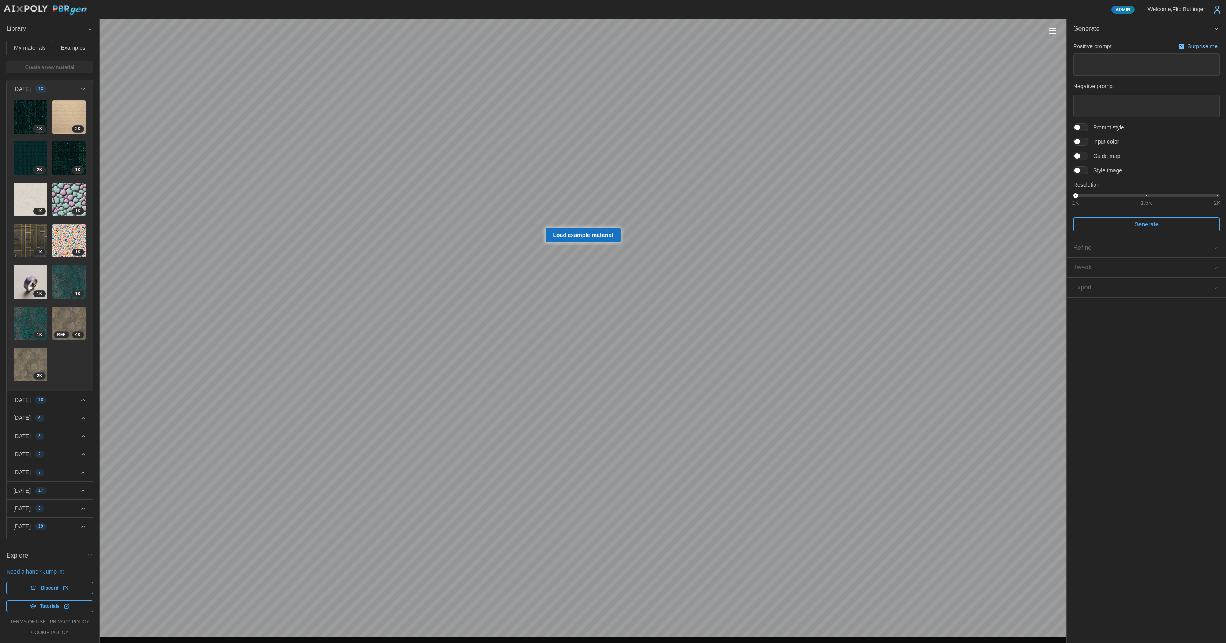
click at [67, 396] on div "[DATE] 18" at bounding box center [46, 400] width 67 height 8
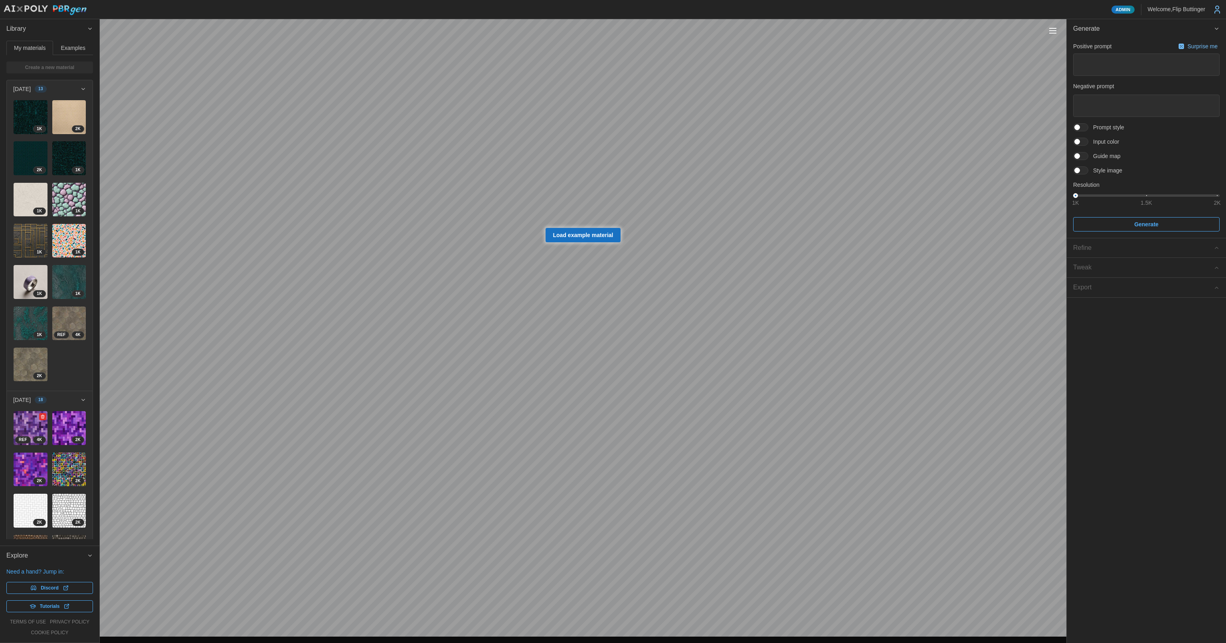
click at [32, 411] on img at bounding box center [31, 428] width 34 height 34
type textarea "*"
type textarea "**********"
type textarea "********"
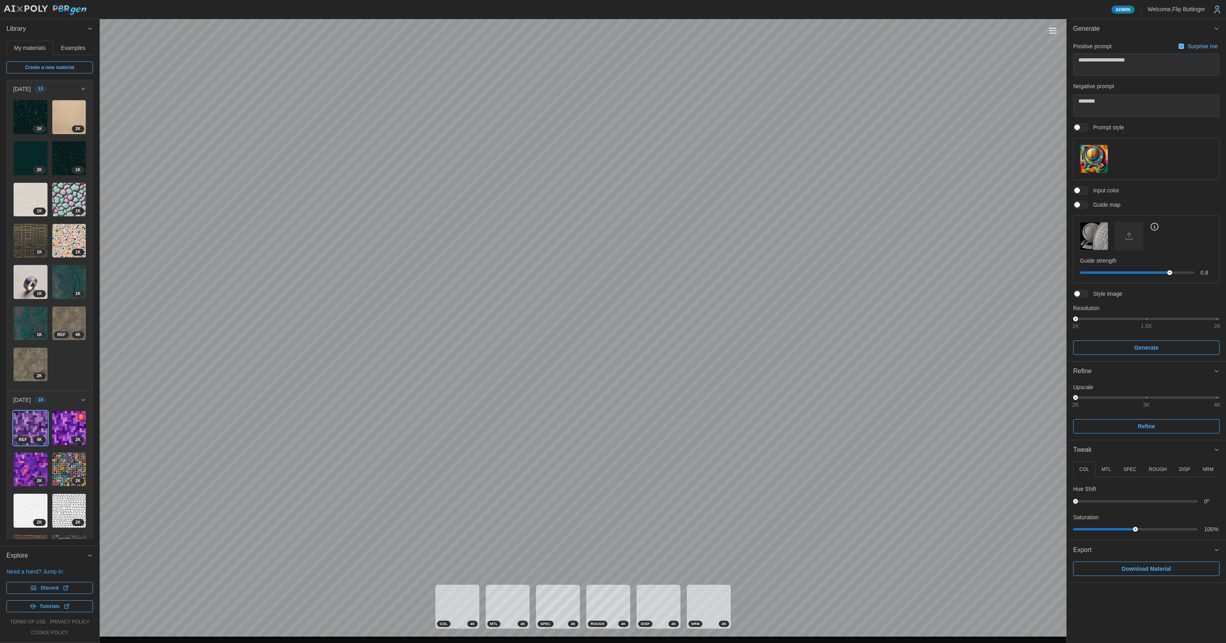
drag, startPoint x: 56, startPoint y: 401, endPoint x: 61, endPoint y: 401, distance: 5.2
click at [56, 411] on img at bounding box center [69, 428] width 34 height 34
type textarea "*"
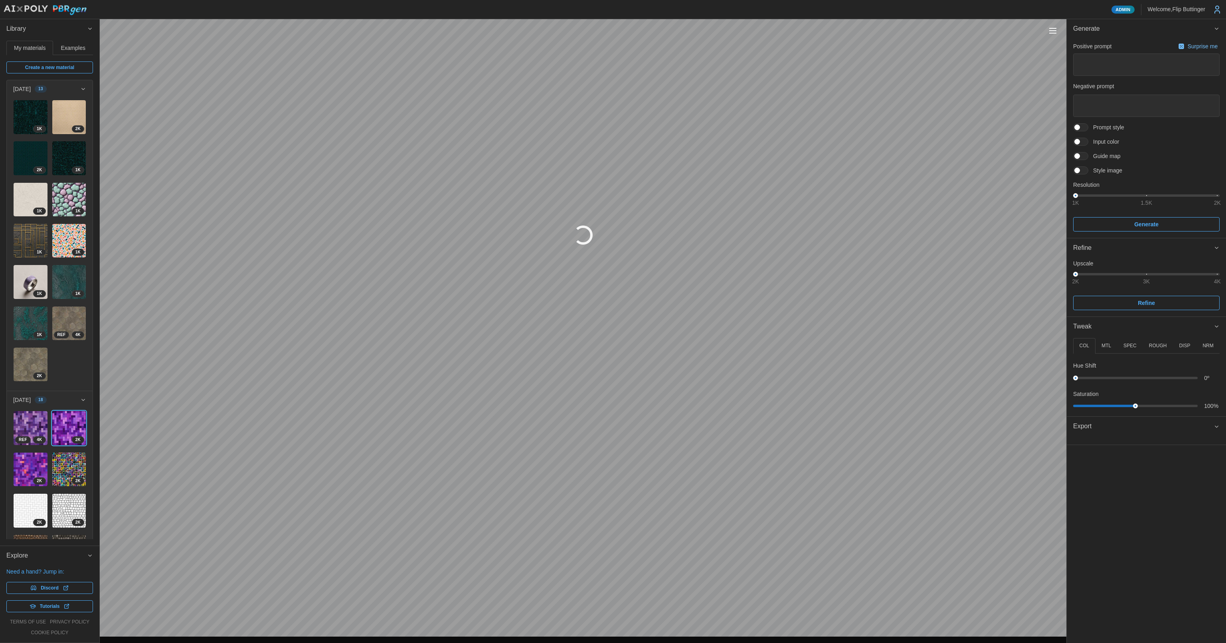
type textarea "*"
type textarea "**********"
type textarea "********"
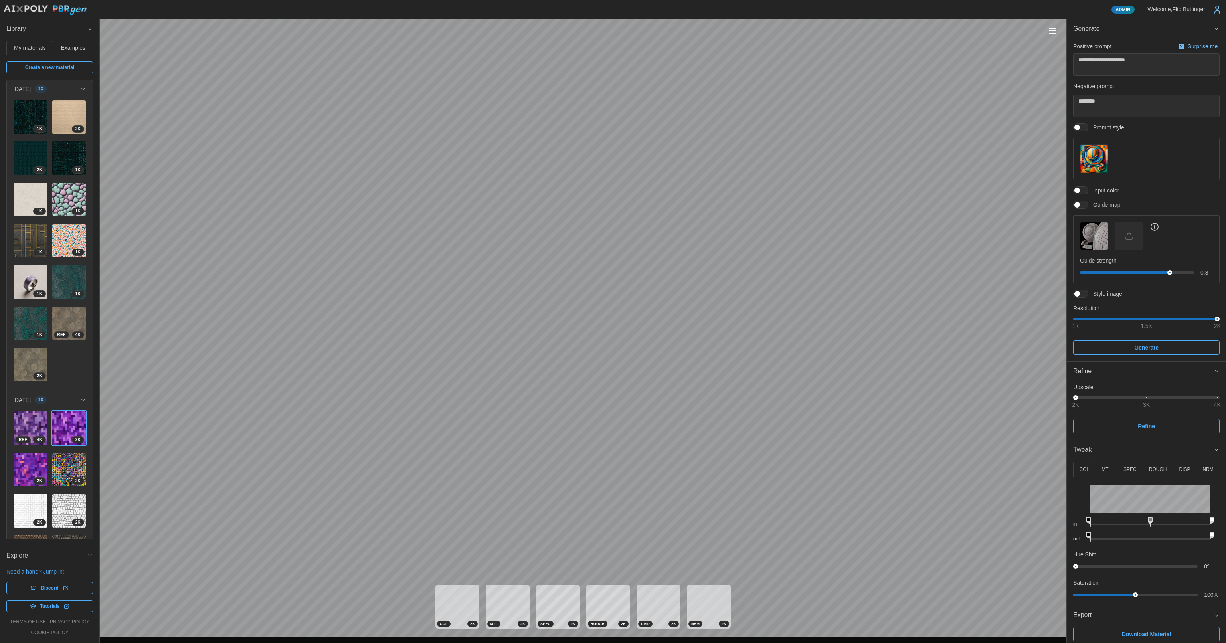
drag, startPoint x: 1055, startPoint y: 28, endPoint x: 1056, endPoint y: 34, distance: 5.9
click at [620, 29] on button "Toggle viewport controls" at bounding box center [1052, 30] width 11 height 11
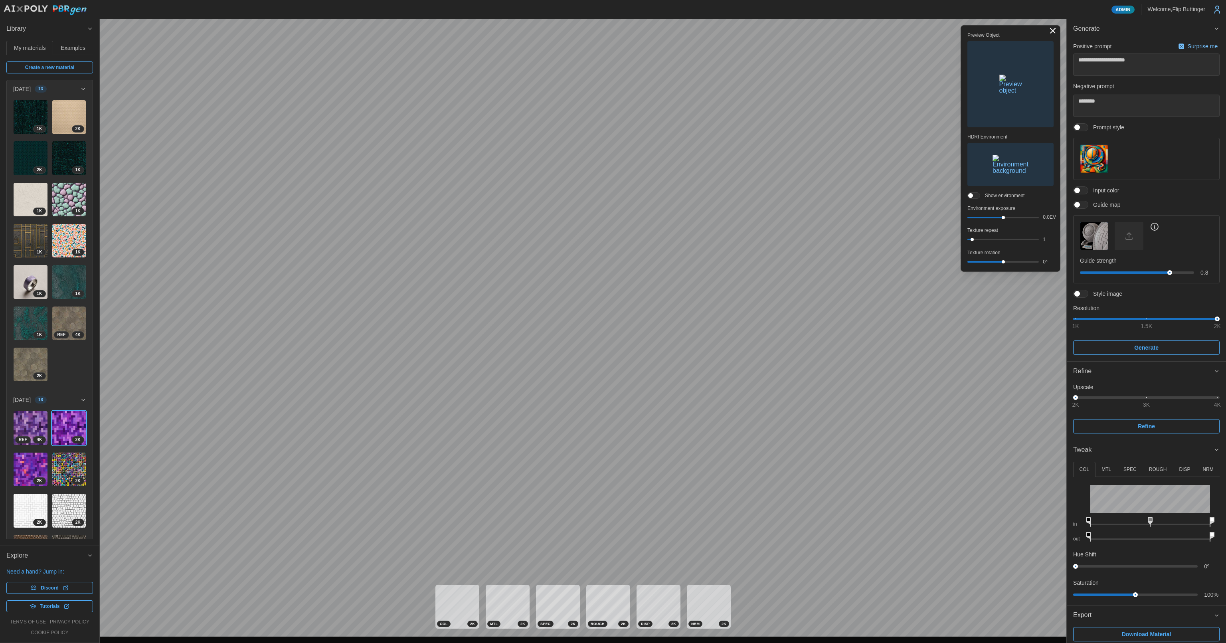
click at [620, 94] on img "button" at bounding box center [1010, 84] width 23 height 19
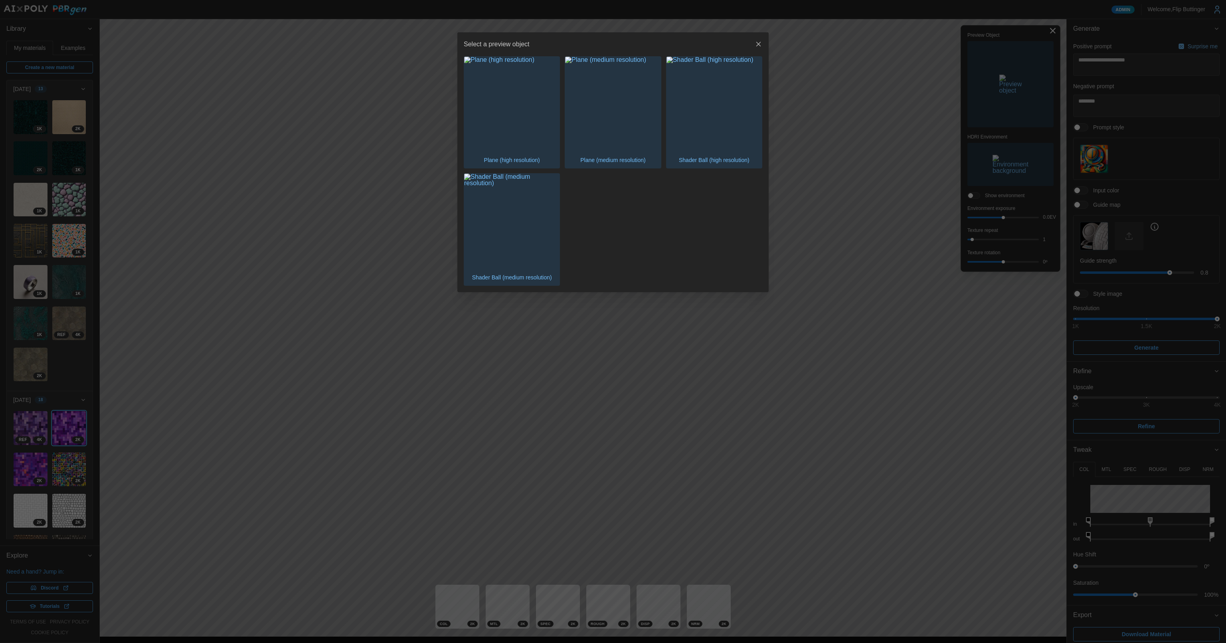
click at [620, 130] on img "button" at bounding box center [713, 104] width 95 height 95
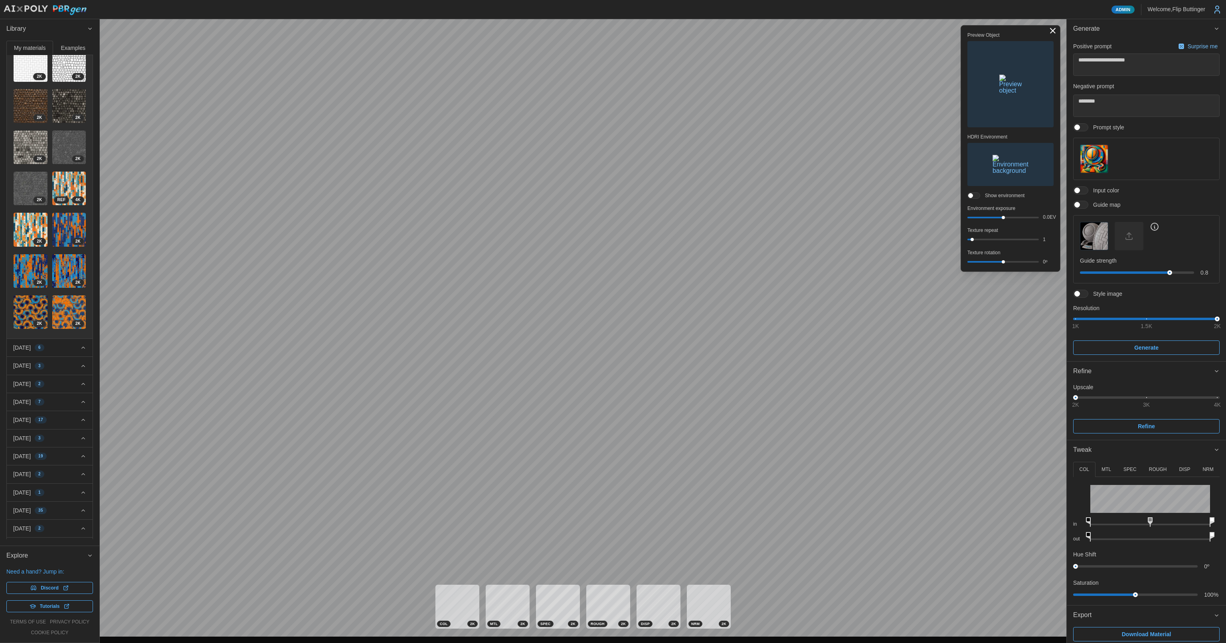
scroll to position [444, 0]
click at [70, 346] on div "[DATE] 6" at bounding box center [46, 350] width 67 height 8
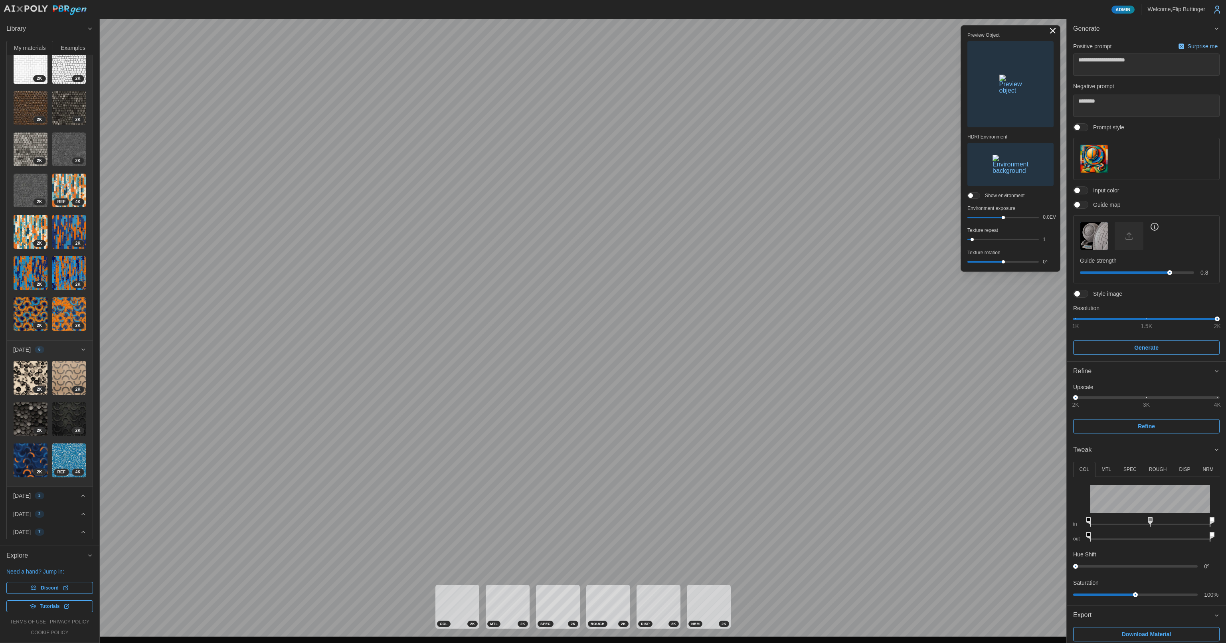
drag, startPoint x: 57, startPoint y: 421, endPoint x: 69, endPoint y: 412, distance: 14.2
click at [58, 445] on div "[DATE] 3" at bounding box center [46, 496] width 67 height 8
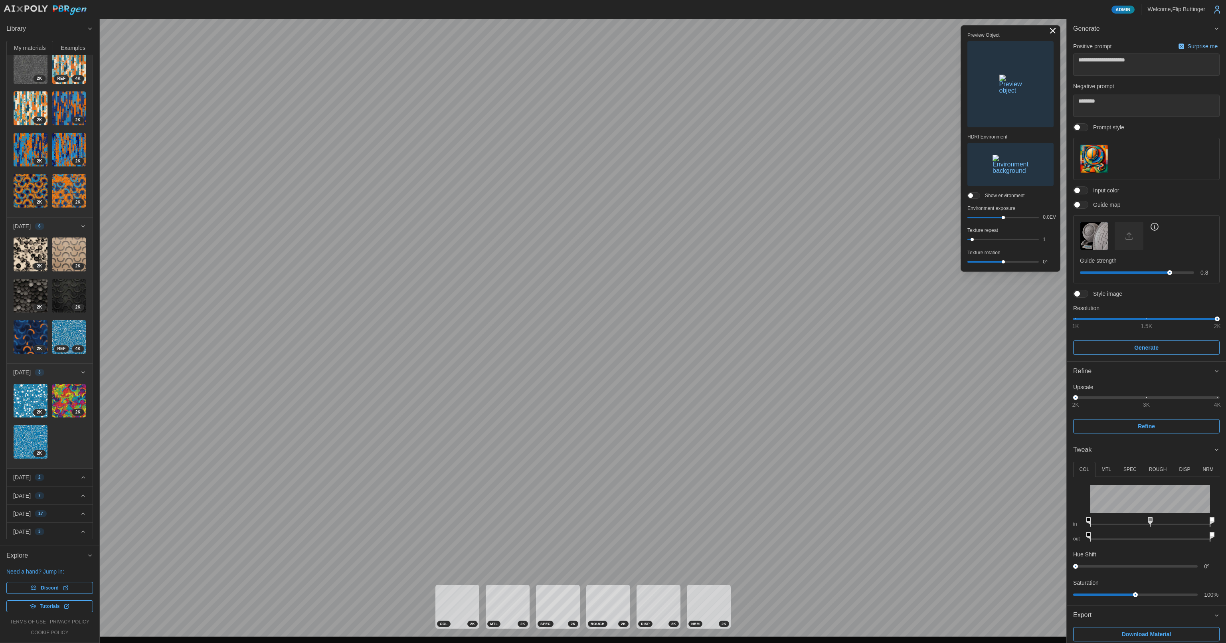
scroll to position [645, 0]
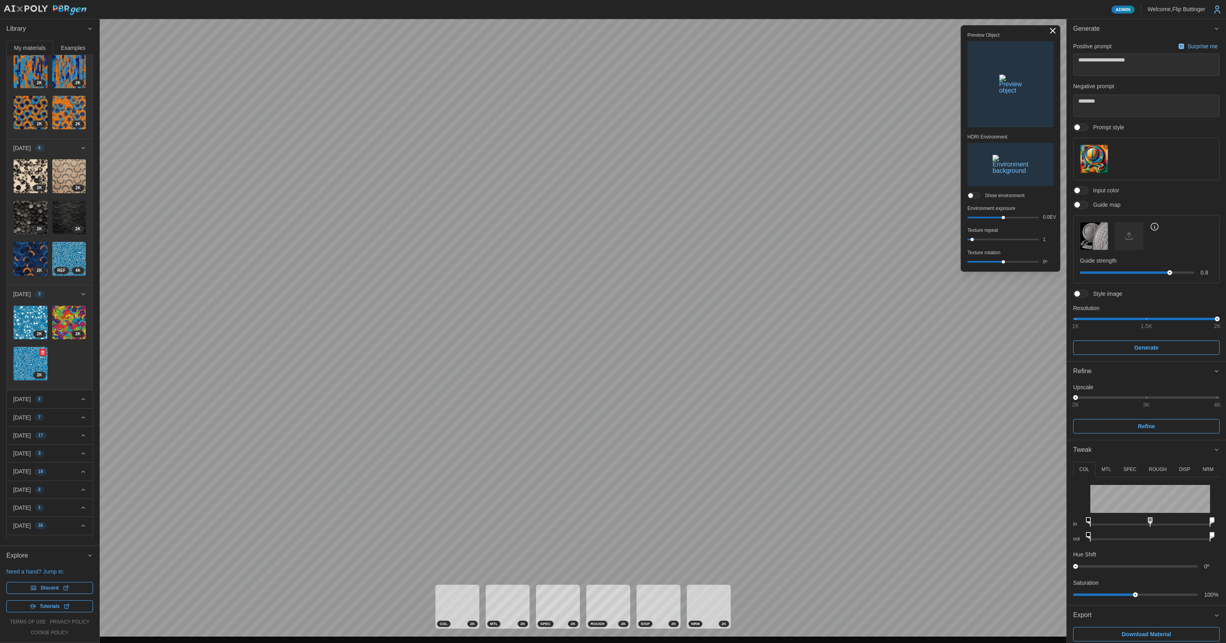
click at [24, 347] on img at bounding box center [31, 364] width 34 height 34
type textarea "*"
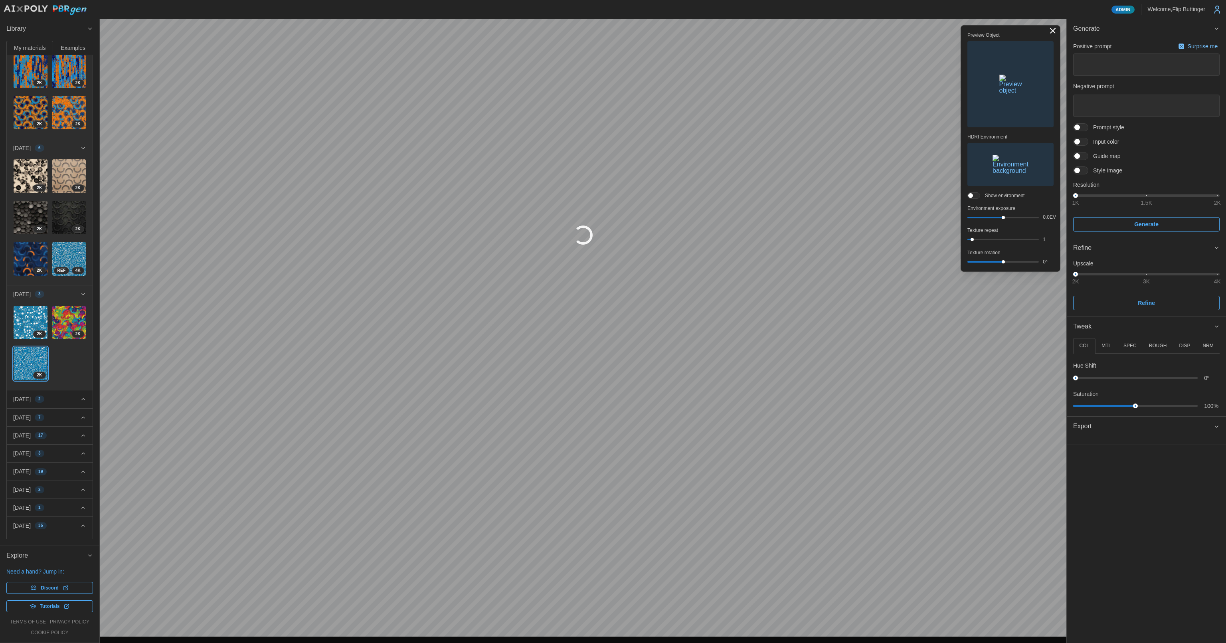
type textarea "*"
type textarea "**********"
type textarea "******"
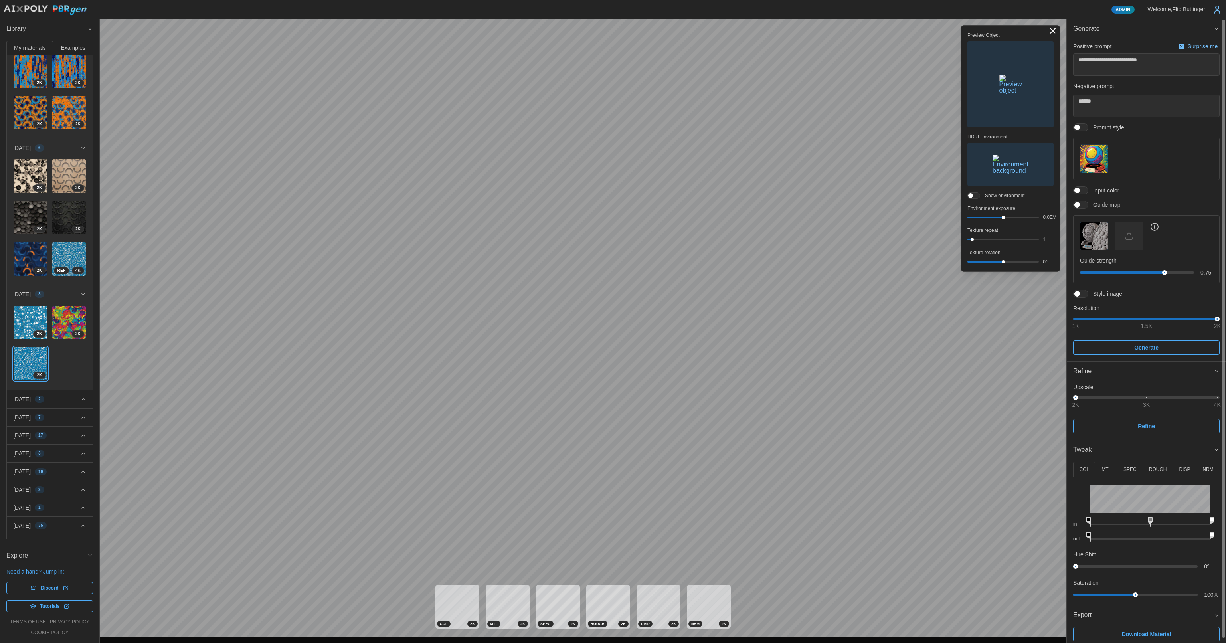
click at [620, 445] on p "DISP" at bounding box center [1184, 469] width 11 height 7
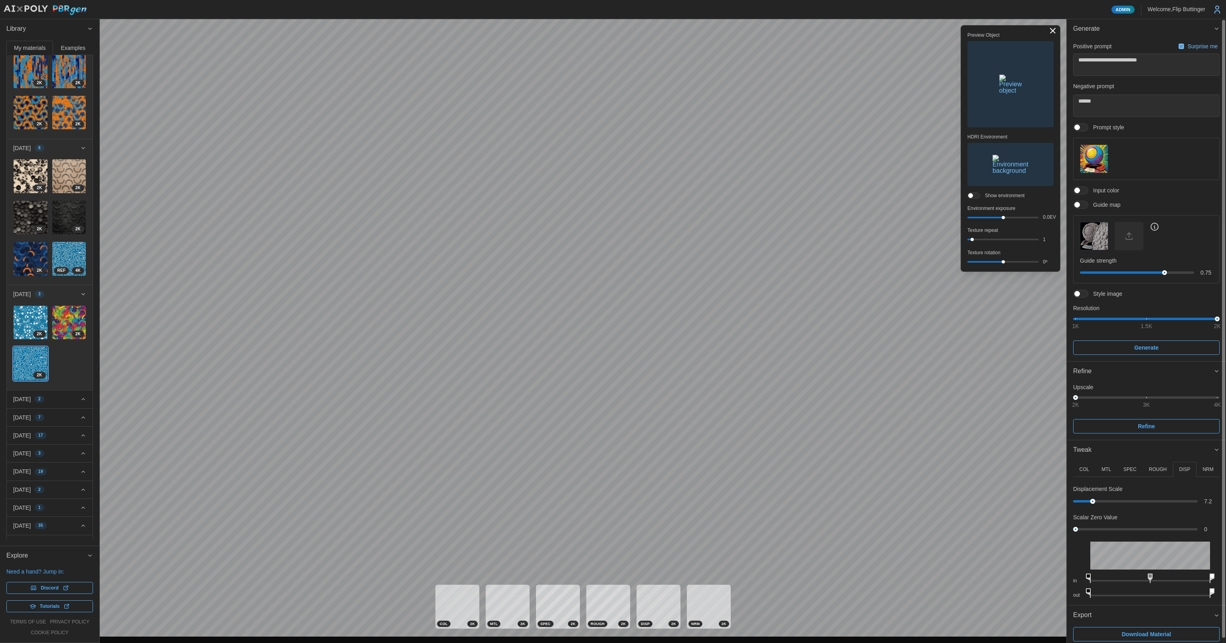
drag, startPoint x: 1090, startPoint y: 500, endPoint x: 1092, endPoint y: 492, distance: 8.1
click at [620, 445] on div "Displacement Scale 7.2" at bounding box center [1146, 495] width 146 height 20
click at [620, 166] on img "button" at bounding box center [1010, 164] width 36 height 19
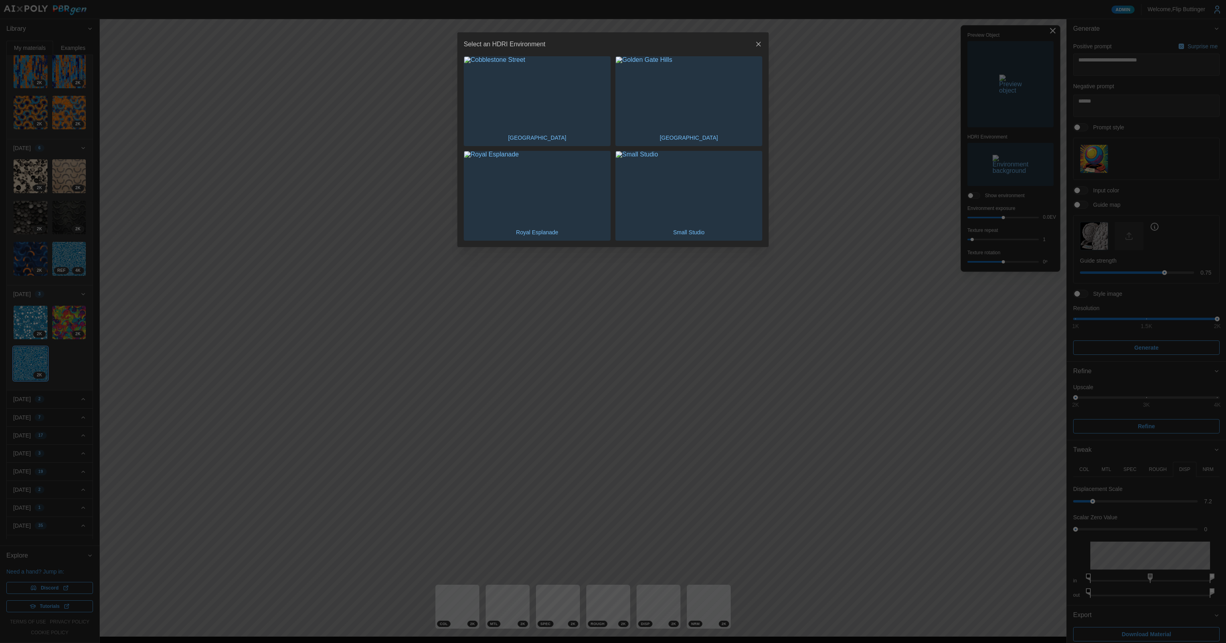
click at [571, 118] on img "button" at bounding box center [537, 93] width 146 height 73
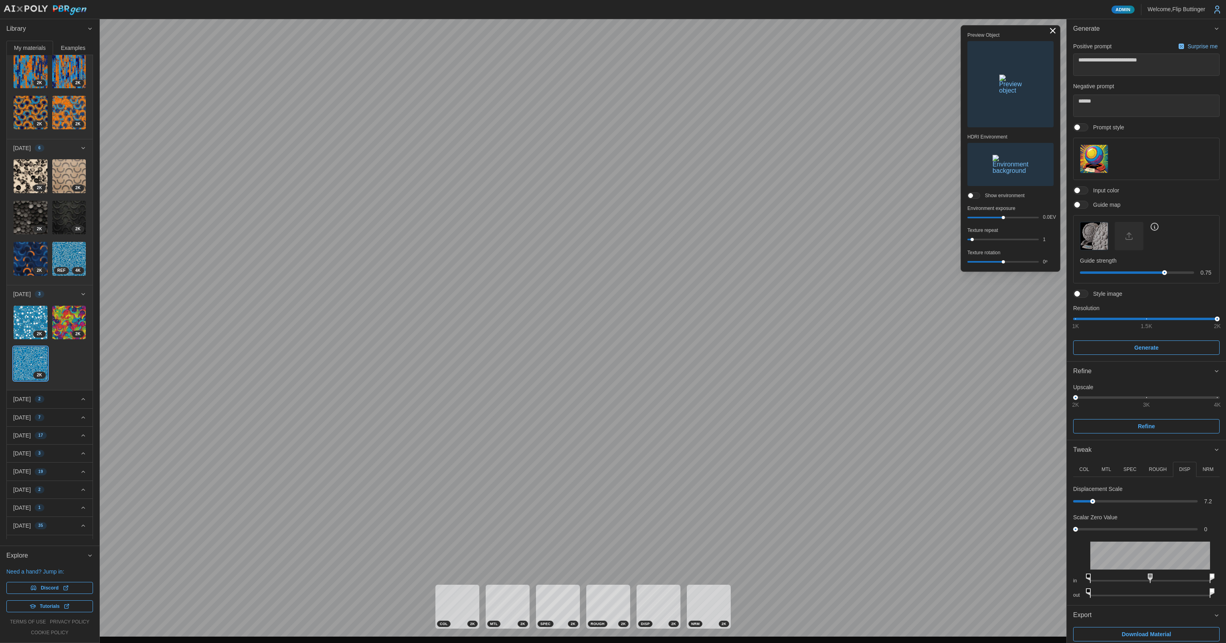
click at [620, 195] on span at bounding box center [977, 196] width 8 height 6
click at [620, 195] on div at bounding box center [973, 195] width 13 height 6
drag, startPoint x: 1095, startPoint y: 498, endPoint x: 1089, endPoint y: 493, distance: 7.6
click at [620, 445] on div "Displacement Scale 5.8" at bounding box center [1146, 495] width 146 height 20
click at [620, 445] on p "NRM" at bounding box center [1207, 469] width 11 height 7
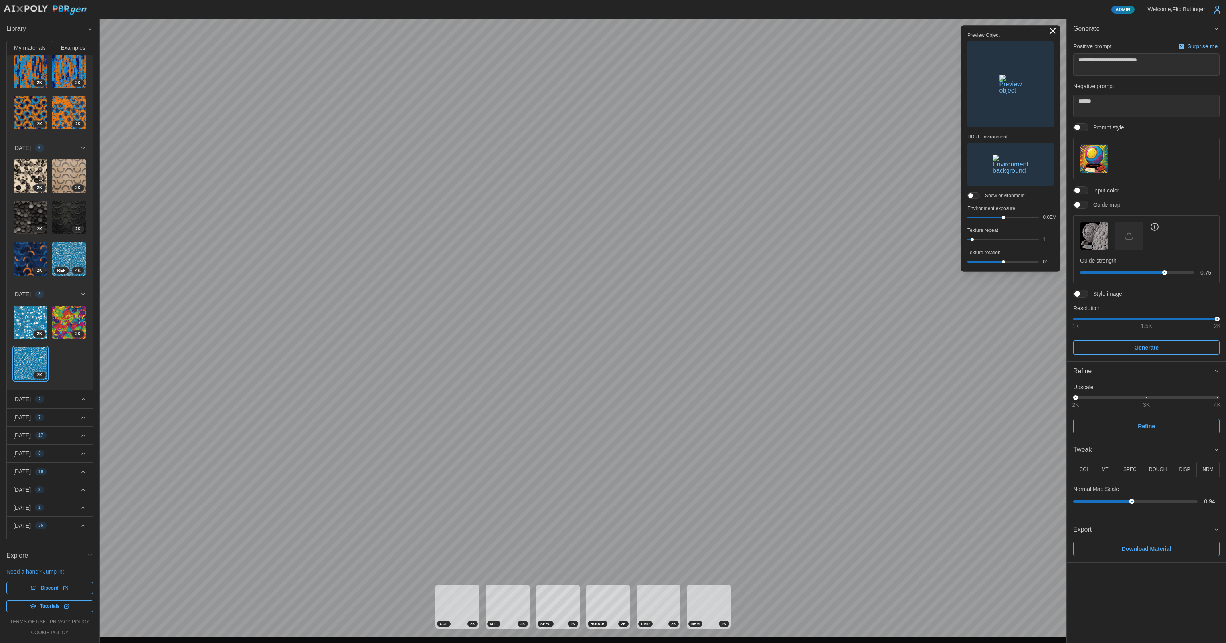
drag, startPoint x: 1135, startPoint y: 500, endPoint x: 1133, endPoint y: 496, distance: 4.3
click at [620, 445] on div "Normal Map Scale 0.94" at bounding box center [1146, 495] width 146 height 20
click at [620, 445] on div at bounding box center [1133, 501] width 5 height 5
click at [620, 445] on div at bounding box center [1134, 501] width 5 height 5
drag, startPoint x: 1093, startPoint y: 501, endPoint x: 1136, endPoint y: 503, distance: 43.5
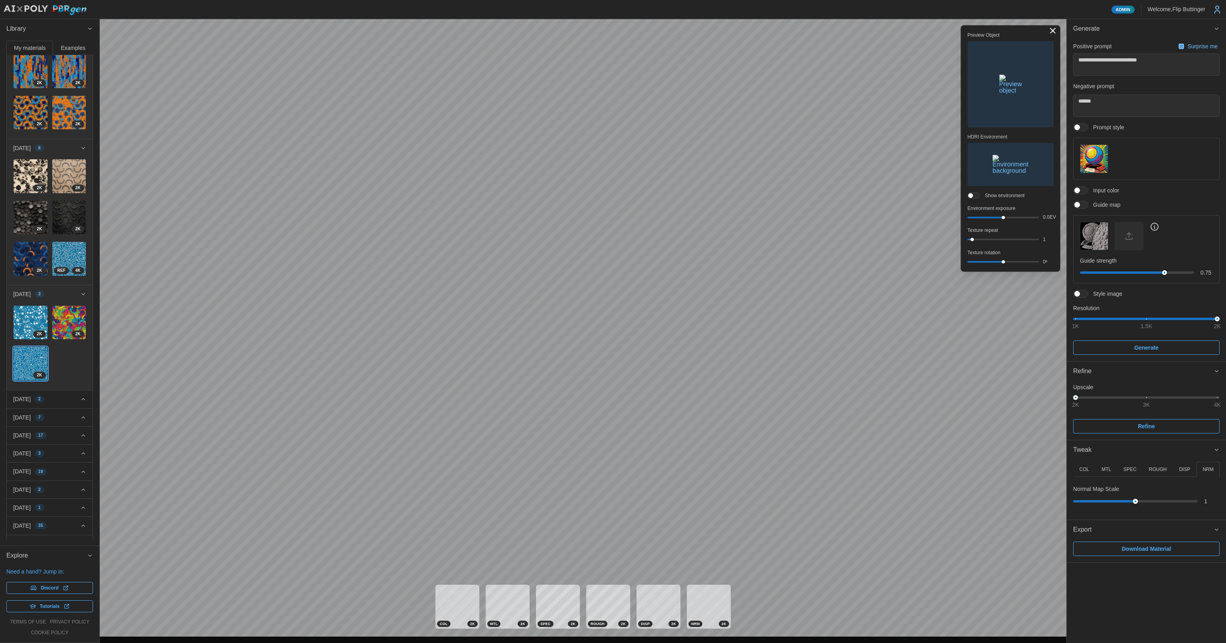
click at [620, 445] on div at bounding box center [1135, 501] width 5 height 5
click at [620, 239] on div "Preview Object HDRI Environment Show environment Environment exposure 0.0 EV Te…" at bounding box center [583, 327] width 966 height 617
click at [620, 241] on div at bounding box center [968, 239] width 3 height 3
click at [620, 241] on div at bounding box center [1002, 239] width 71 height 3
click at [620, 162] on img "button" at bounding box center [1010, 164] width 36 height 19
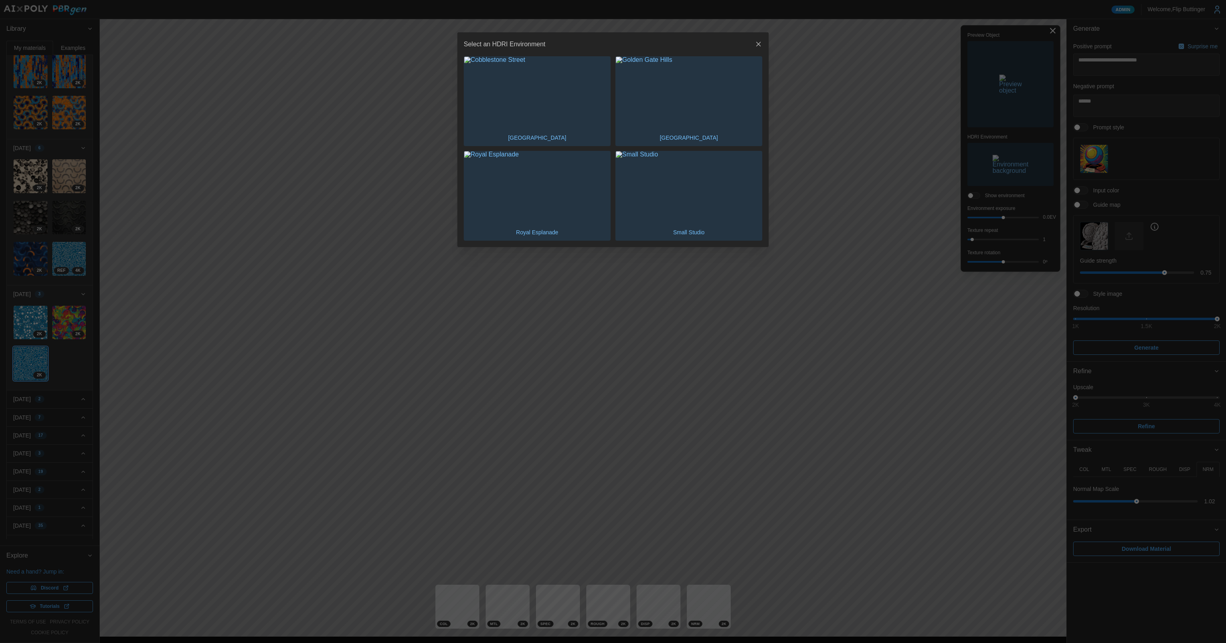
click at [620, 203] on img "button" at bounding box center [689, 187] width 146 height 73
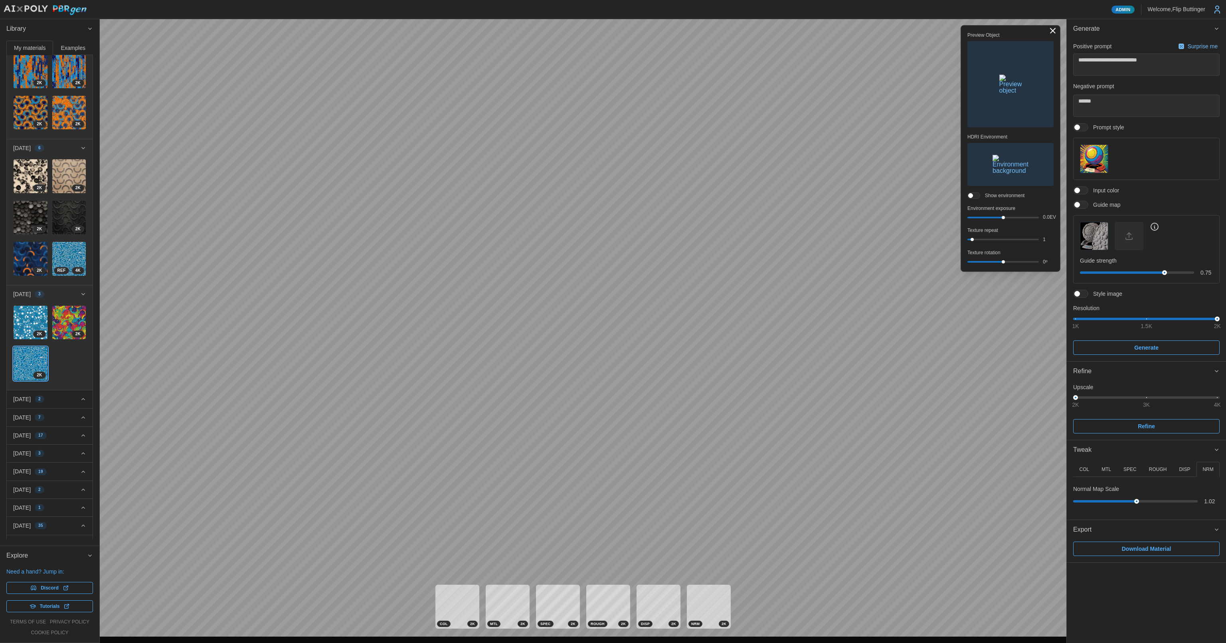
click at [620, 173] on img "button" at bounding box center [1010, 164] width 36 height 19
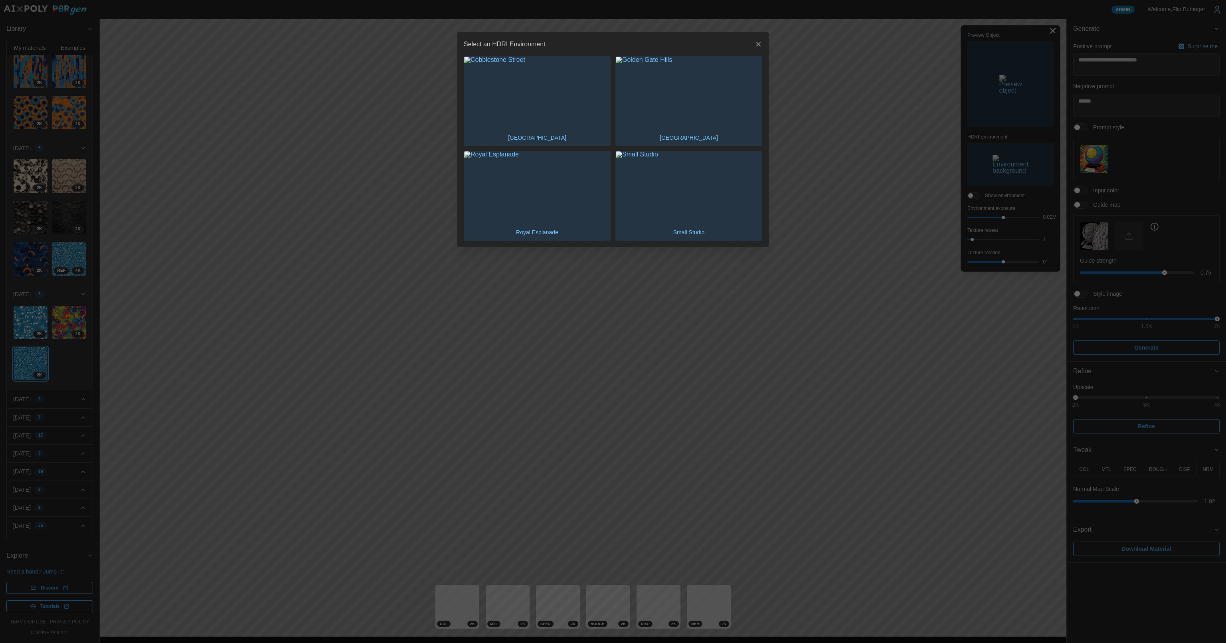
click at [570, 191] on img "button" at bounding box center [537, 187] width 146 height 73
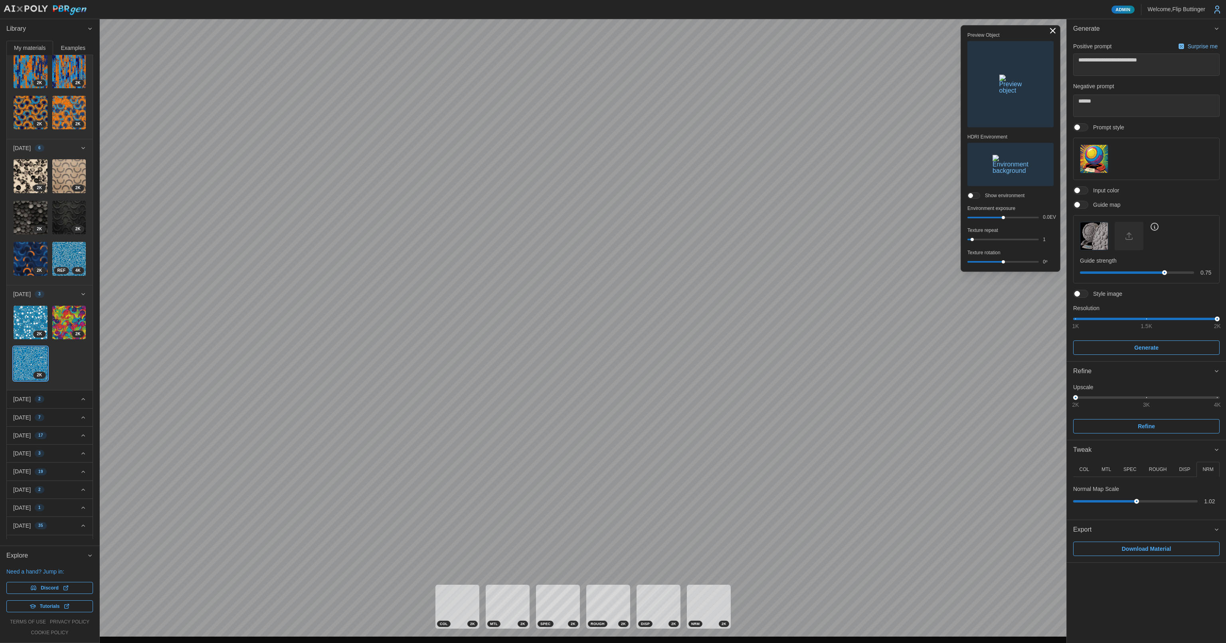
click at [620, 94] on img "button" at bounding box center [1010, 84] width 23 height 19
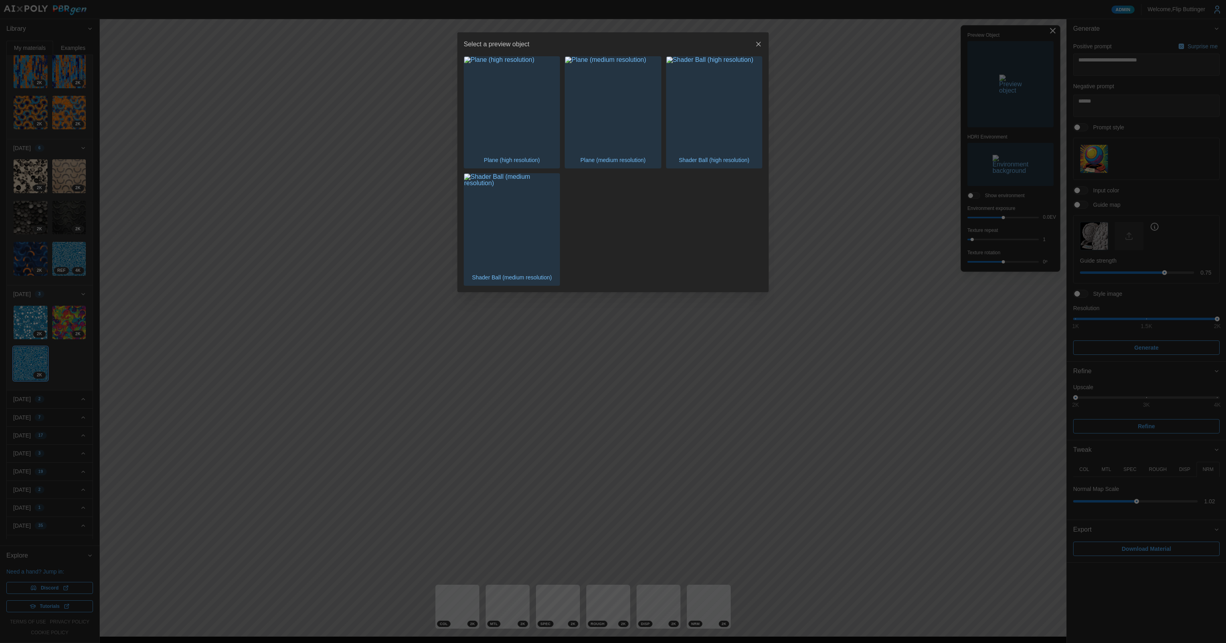
click at [620, 45] on icon "button" at bounding box center [758, 44] width 8 height 8
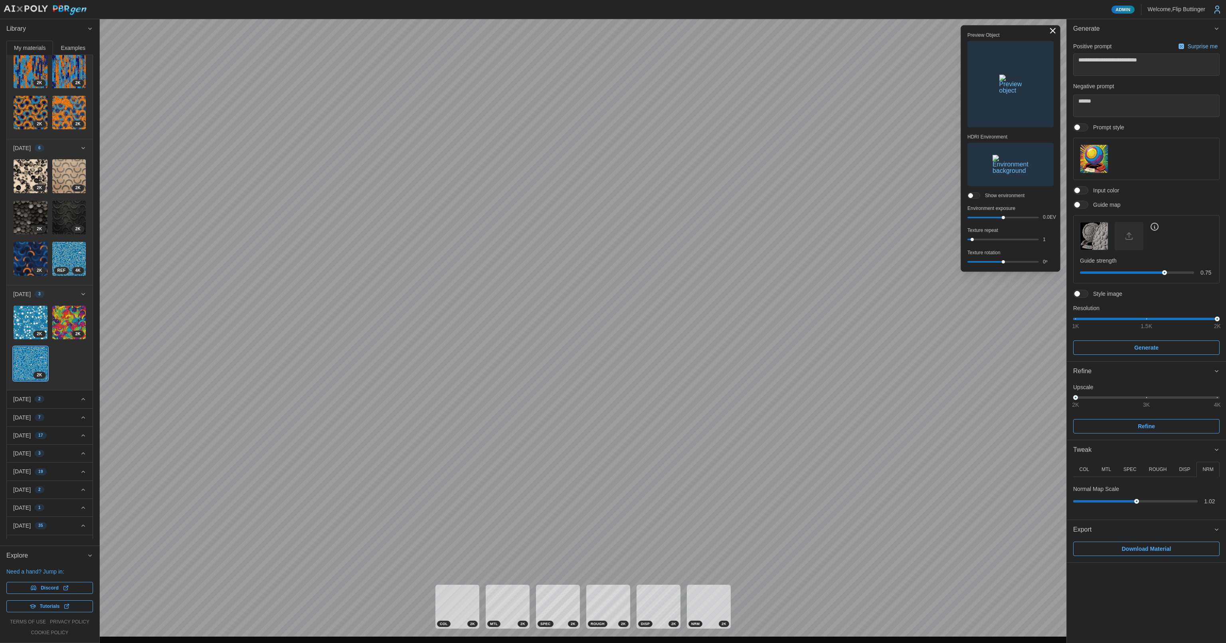
click at [620, 94] on img "button" at bounding box center [1010, 84] width 23 height 19
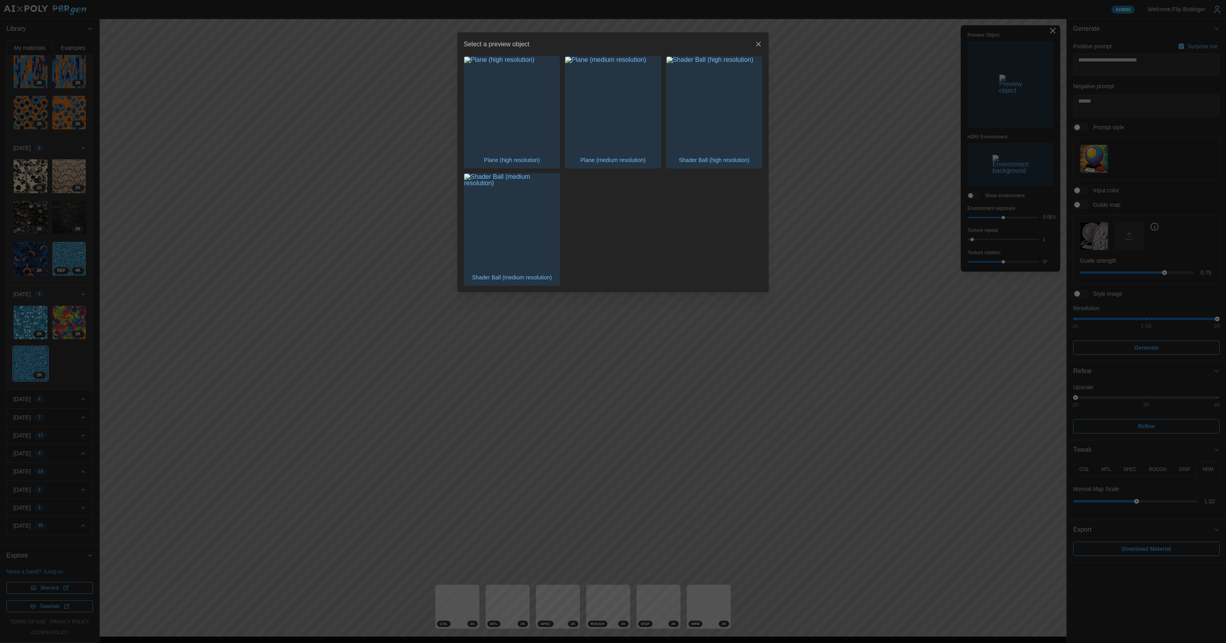
click at [538, 124] on img "button" at bounding box center [511, 104] width 95 height 95
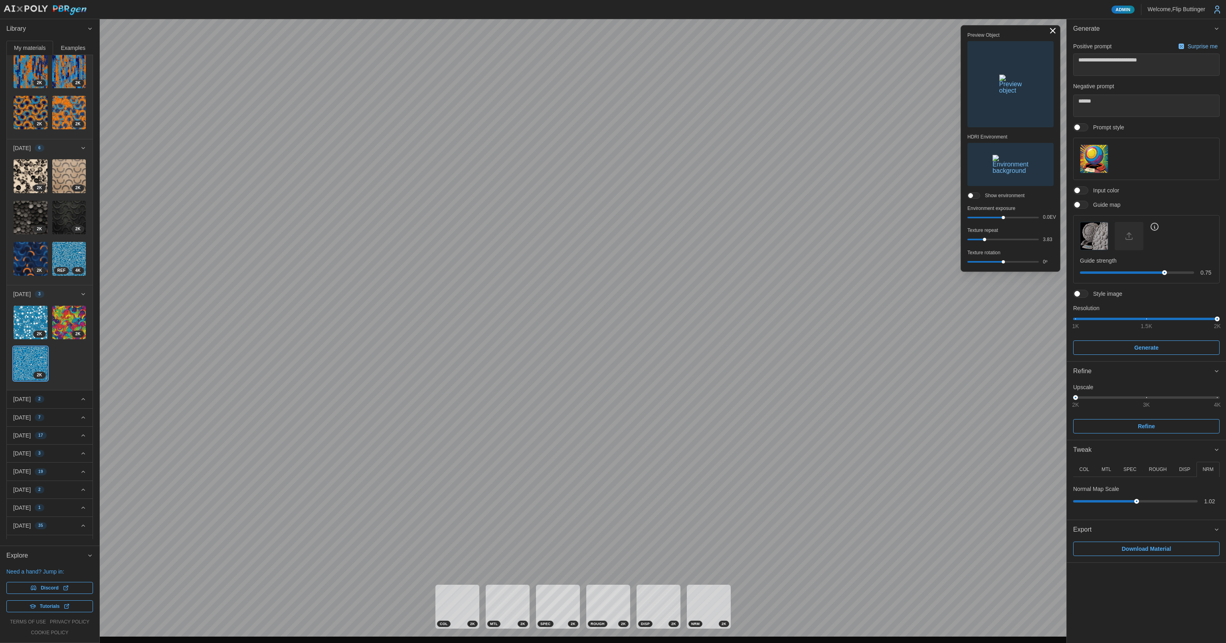
drag, startPoint x: 976, startPoint y: 239, endPoint x: 984, endPoint y: 241, distance: 8.5
click at [620, 240] on div at bounding box center [1003, 240] width 68 height 2
click at [620, 239] on div at bounding box center [984, 239] width 3 height 3
drag, startPoint x: 972, startPoint y: 238, endPoint x: 981, endPoint y: 241, distance: 10.2
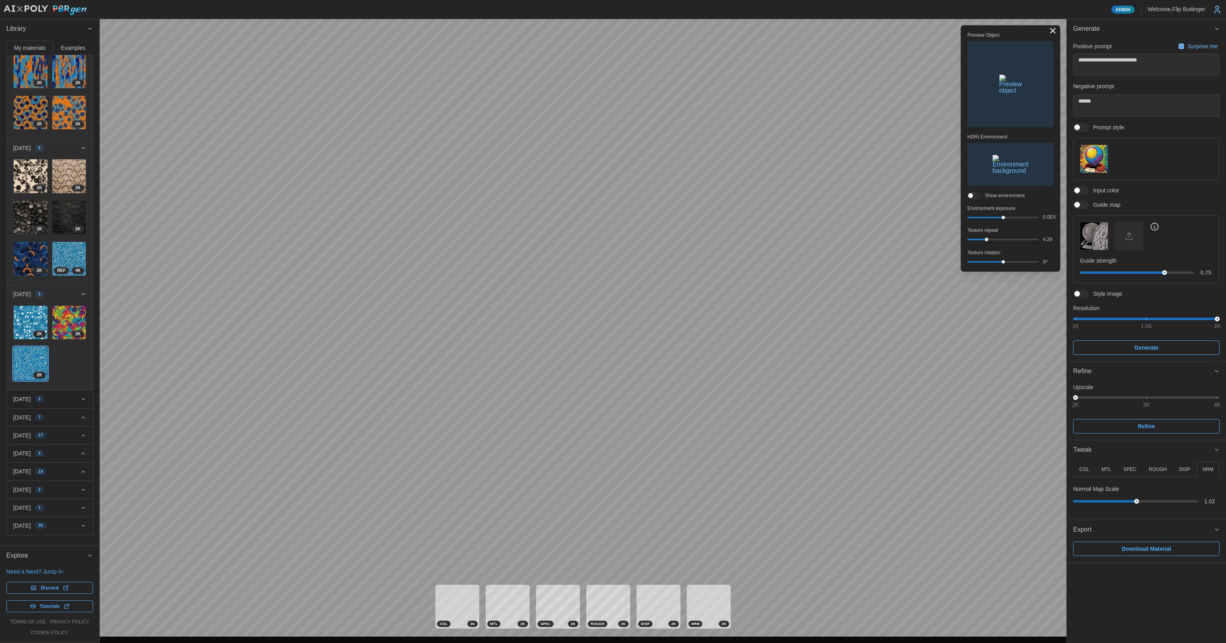
click at [620, 237] on div "4.29" at bounding box center [1010, 239] width 86 height 7
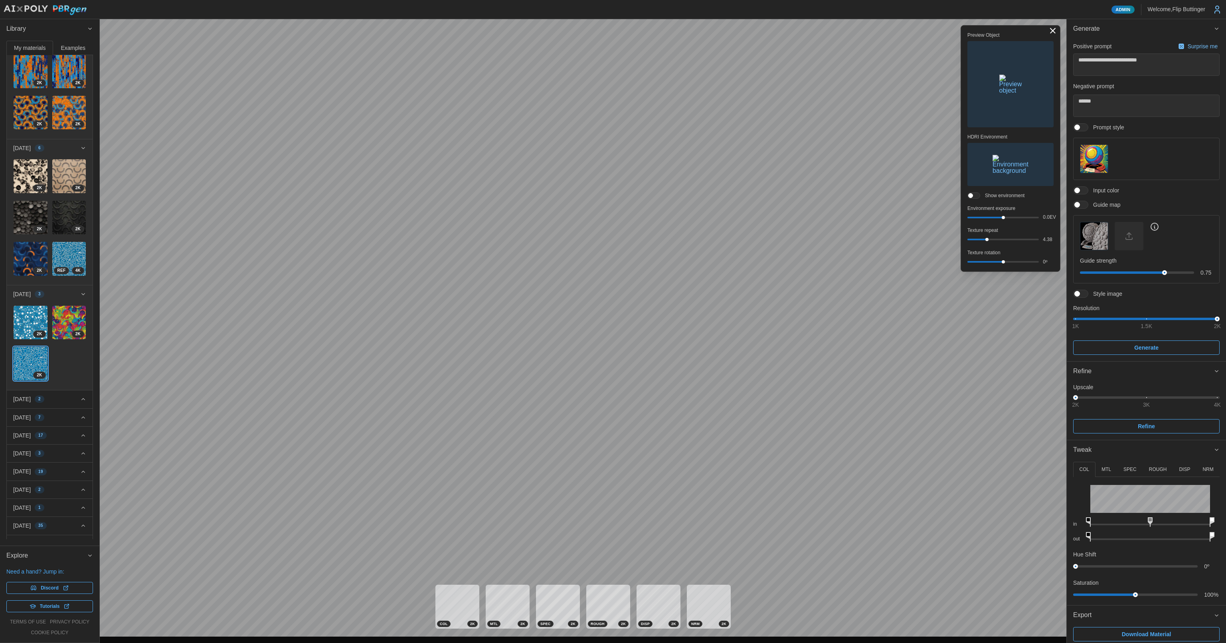
click at [620, 158] on img "button" at bounding box center [1010, 164] width 36 height 19
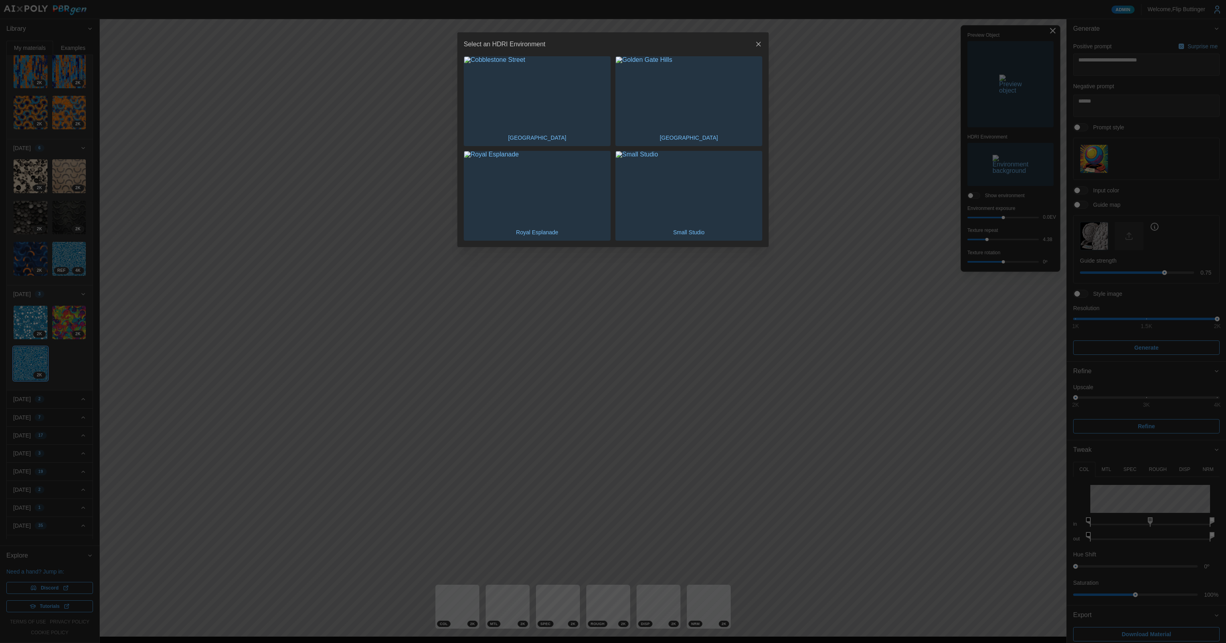
click at [620, 108] on img "button" at bounding box center [689, 93] width 146 height 73
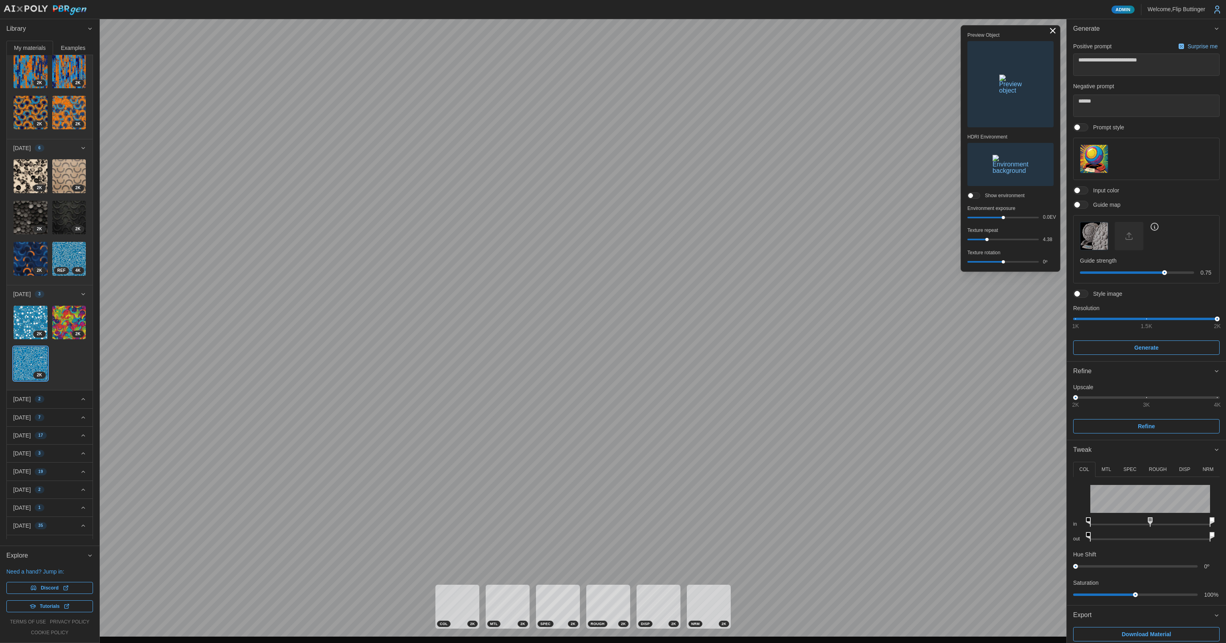
click at [620, 240] on div at bounding box center [986, 239] width 3 height 3
click at [620, 239] on div at bounding box center [987, 239] width 3 height 3
drag, startPoint x: 1006, startPoint y: 261, endPoint x: 999, endPoint y: 257, distance: 7.3
click at [620, 259] on div "27 º" at bounding box center [1010, 262] width 86 height 7
click at [620, 239] on div at bounding box center [973, 239] width 3 height 3
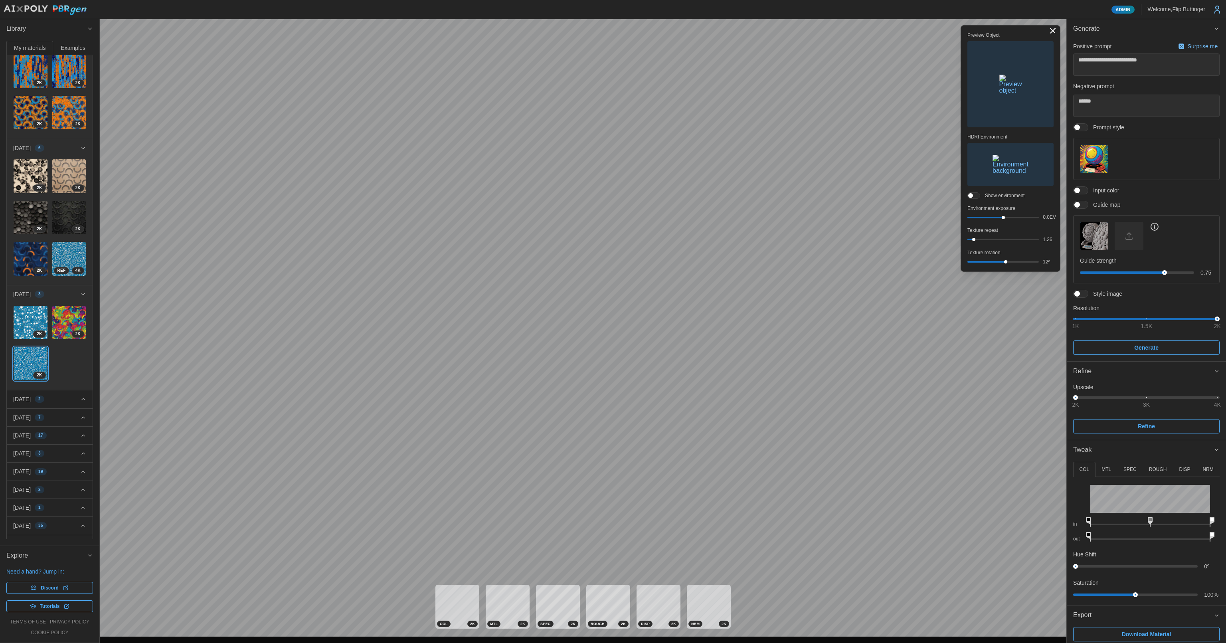
type textarea "*"
drag, startPoint x: 1006, startPoint y: 262, endPoint x: 1020, endPoint y: 255, distance: 15.2
click at [620, 255] on div "Preview Object HDRI Environment Show environment Environment exposure 0.0 EV Te…" at bounding box center [1010, 148] width 86 height 233
